Goal: Task Accomplishment & Management: Manage account settings

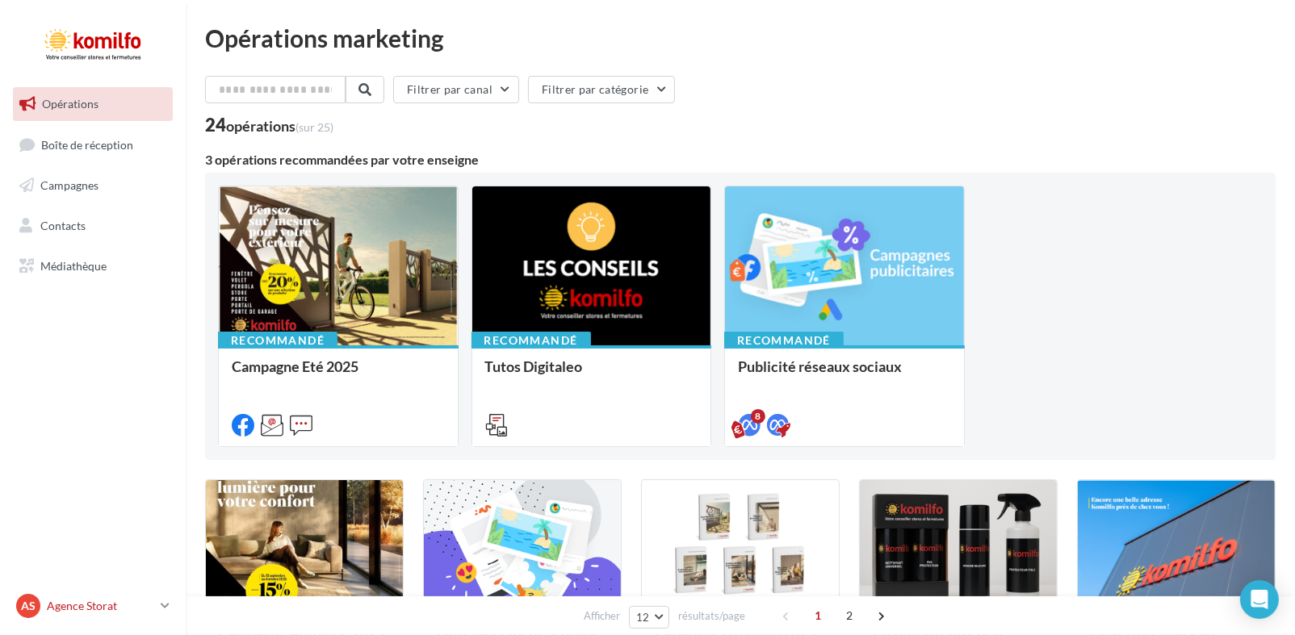
click at [127, 609] on p "Agence Storat" at bounding box center [100, 606] width 107 height 16
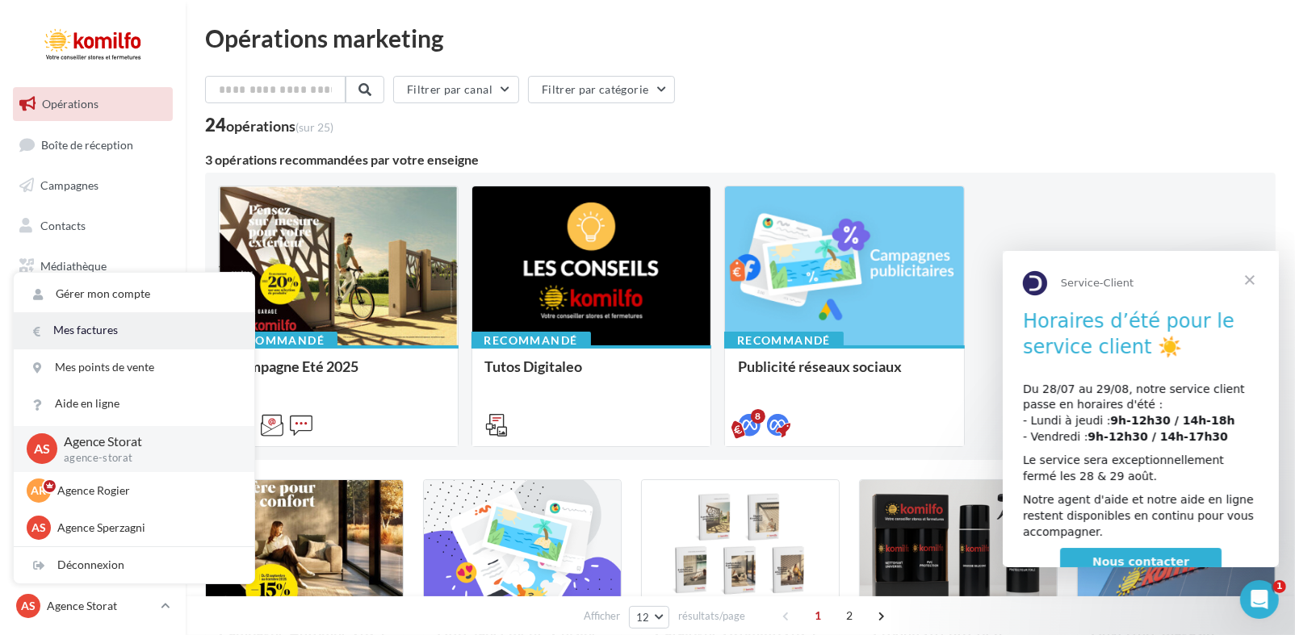
click at [157, 329] on link "Mes factures" at bounding box center [134, 330] width 241 height 36
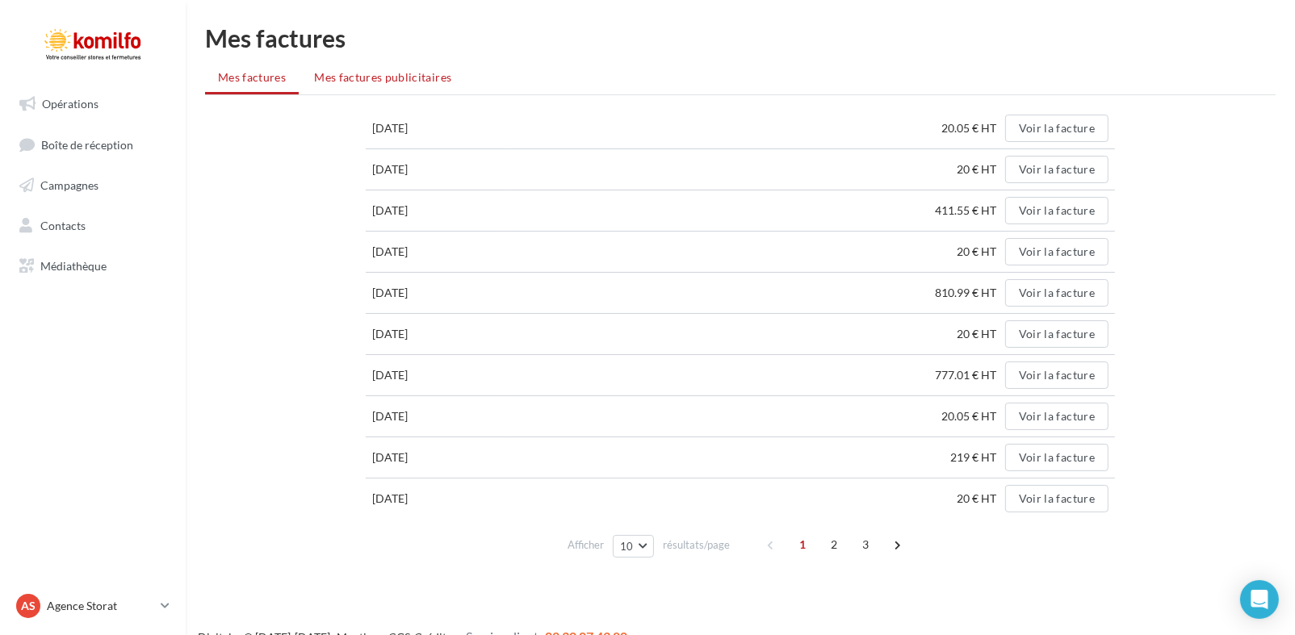
click at [412, 73] on span "Mes factures publicitaires" at bounding box center [382, 77] width 137 height 14
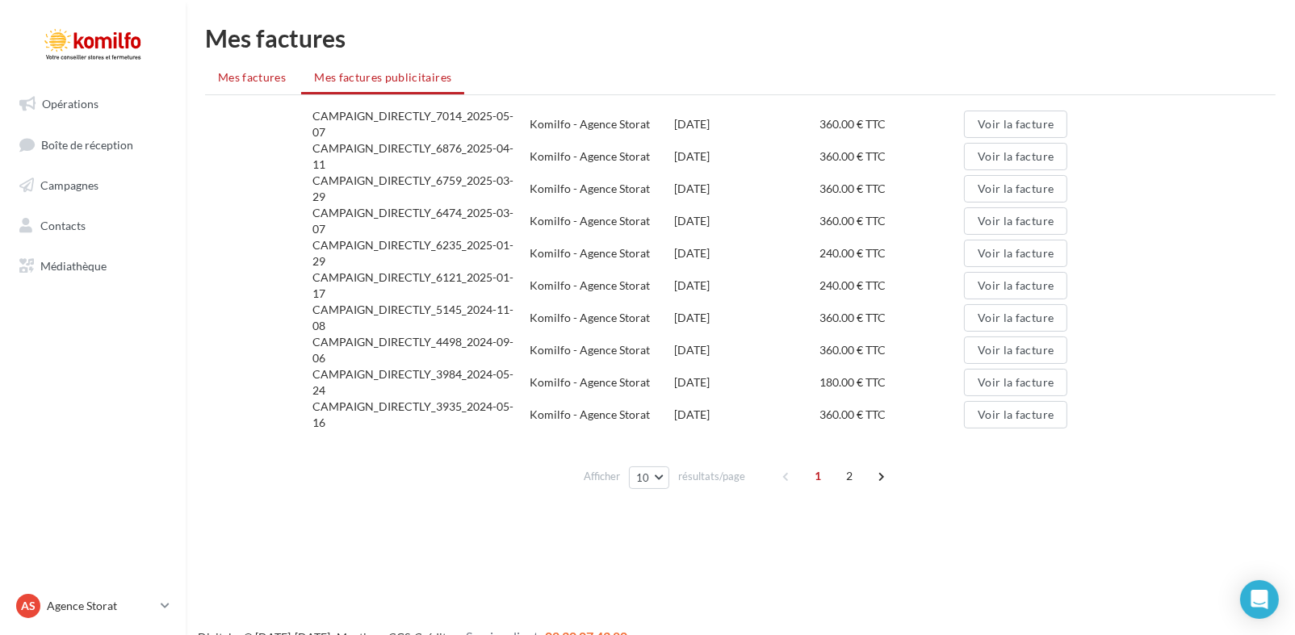
click at [256, 78] on span "Mes factures" at bounding box center [252, 77] width 68 height 14
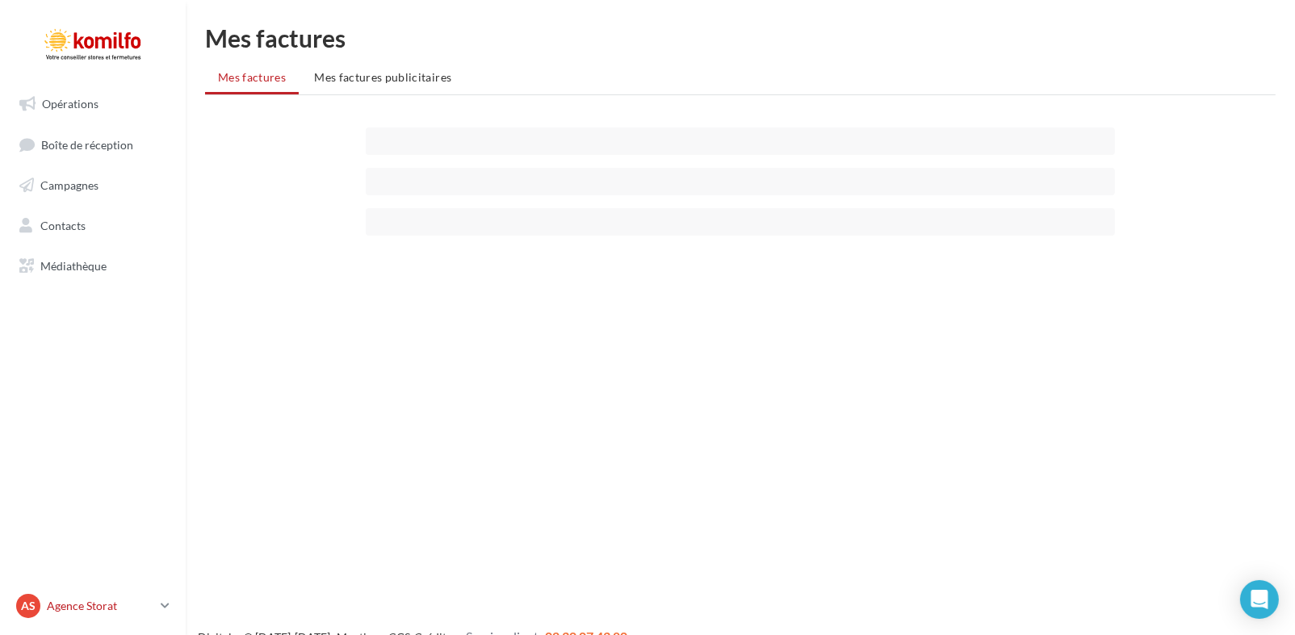
click at [78, 614] on div "AS Agence Storat agence-storat" at bounding box center [85, 606] width 138 height 24
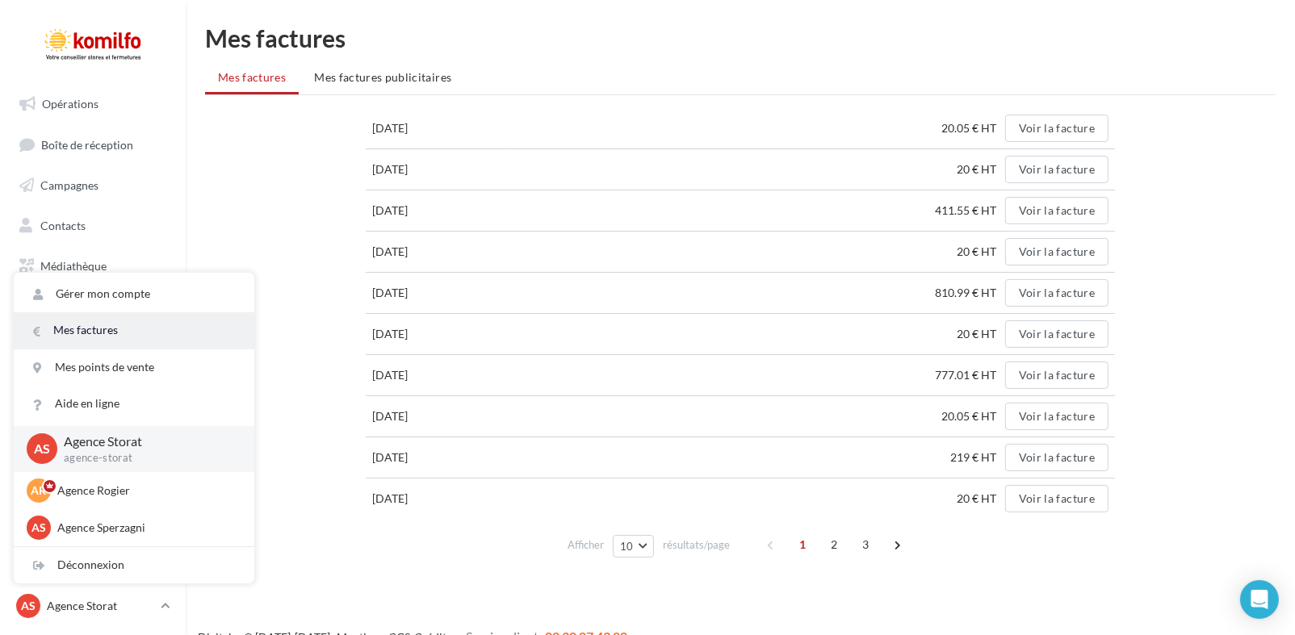
click at [99, 340] on link "Mes factures" at bounding box center [134, 330] width 241 height 36
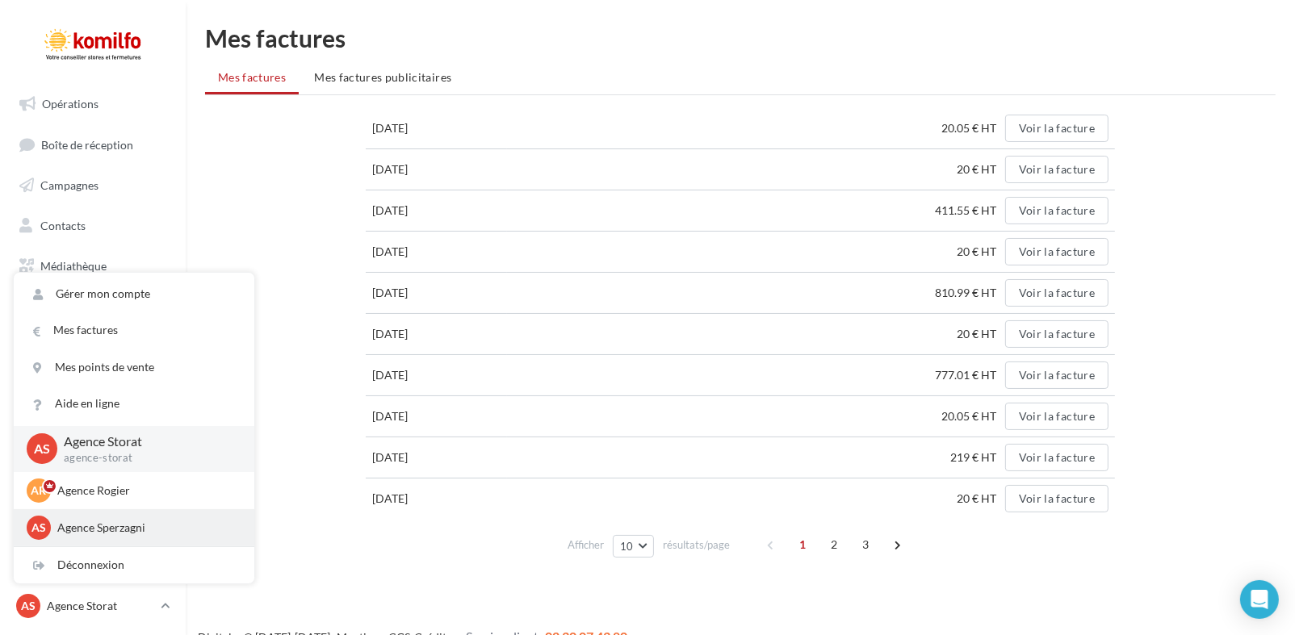
click at [110, 524] on p "Agence Sperzagni" at bounding box center [146, 528] width 178 height 16
